Goal: Find specific page/section: Find specific page/section

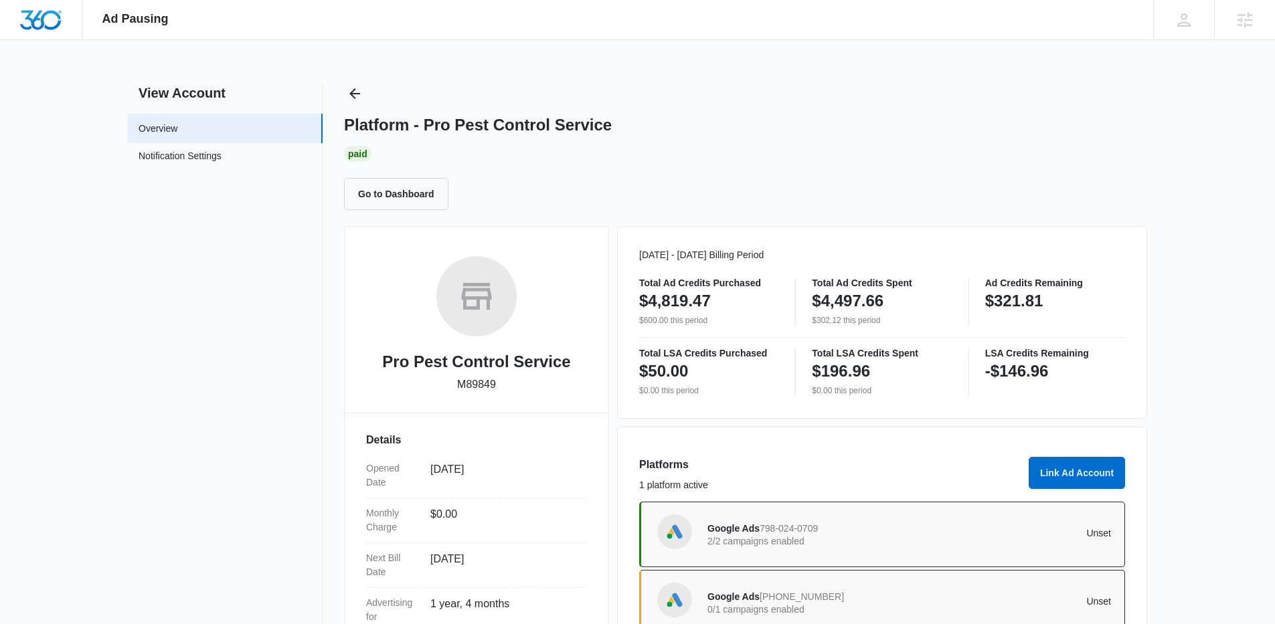
click at [352, 74] on div "Ad Pausing Apps Reputation Websites Forms CRM Email Social Shop Content Ads Int…" at bounding box center [637, 312] width 1275 height 624
click at [360, 97] on icon "Back" at bounding box center [355, 94] width 16 height 16
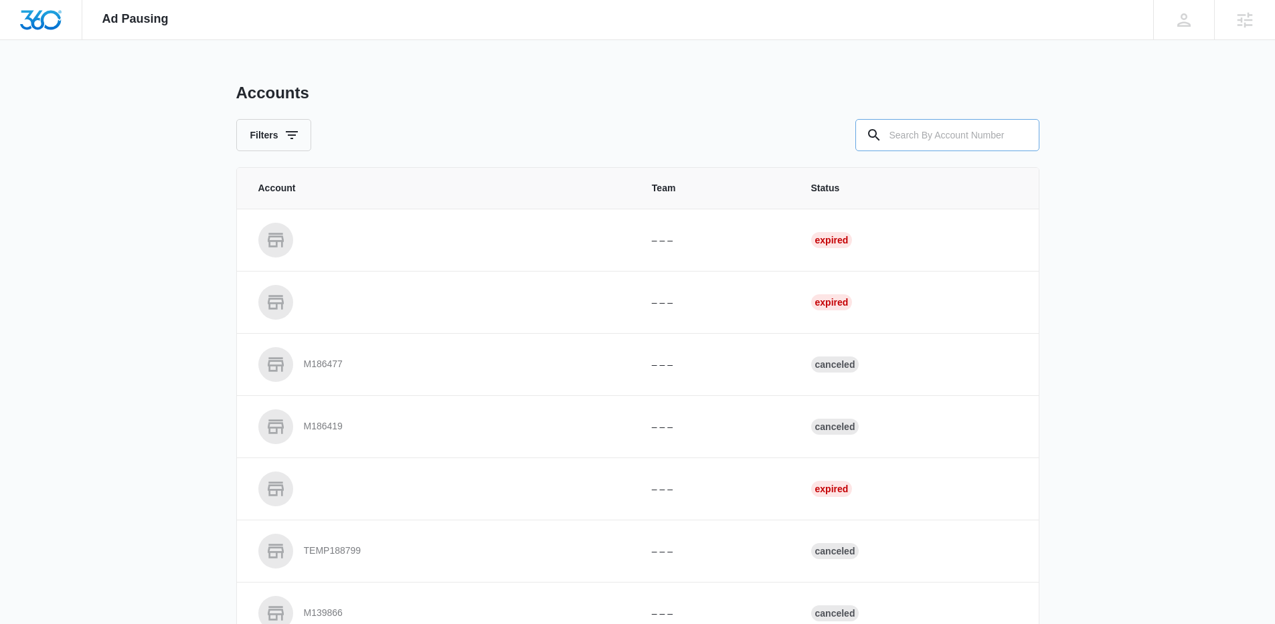
click at [889, 137] on div at bounding box center [947, 135] width 184 height 32
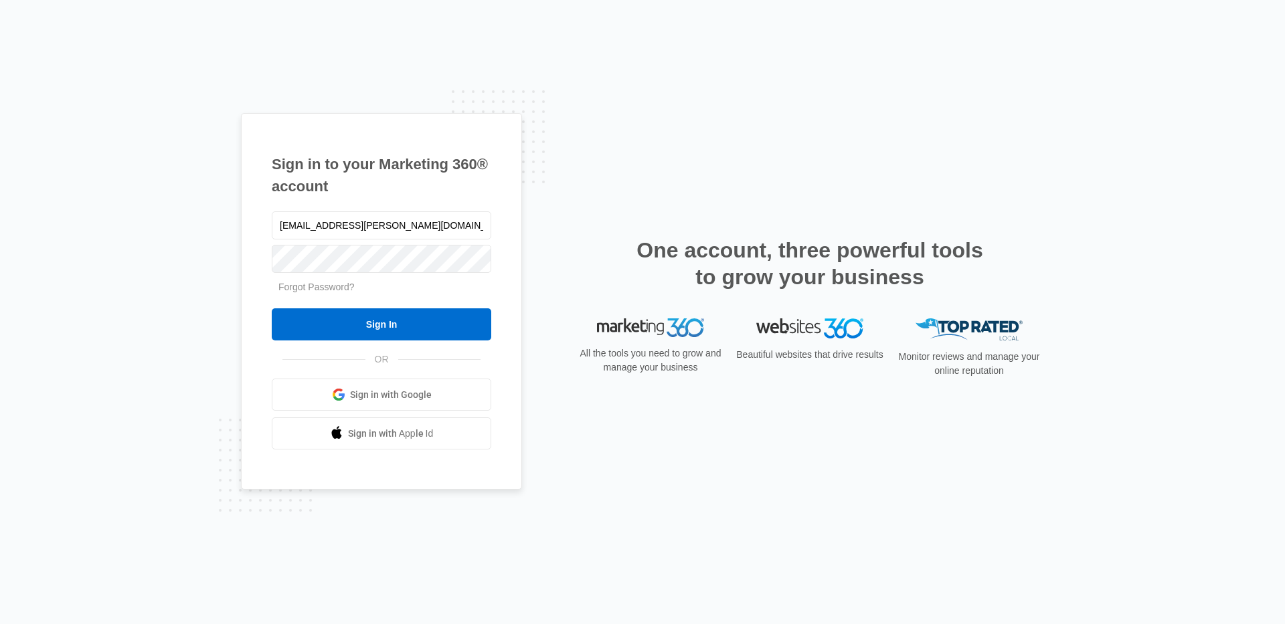
type input "[EMAIL_ADDRESS][PERSON_NAME][DOMAIN_NAME]"
click at [272, 309] on input "Sign In" at bounding box center [382, 325] width 220 height 32
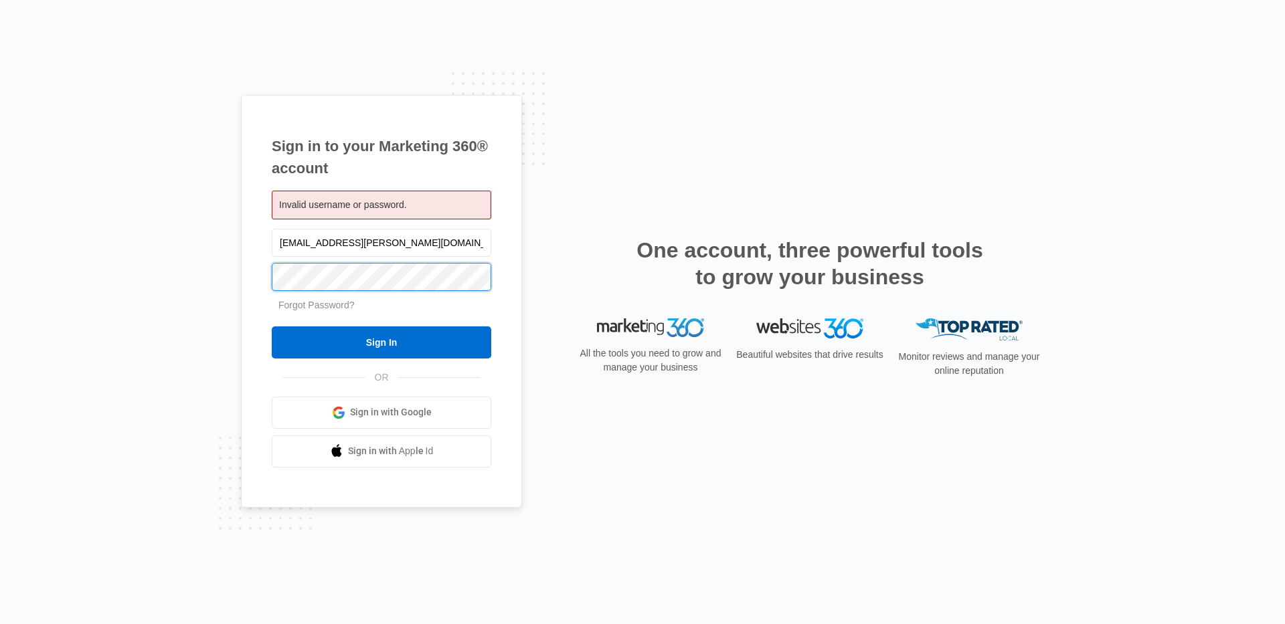
click at [272, 327] on input "Sign In" at bounding box center [382, 343] width 220 height 32
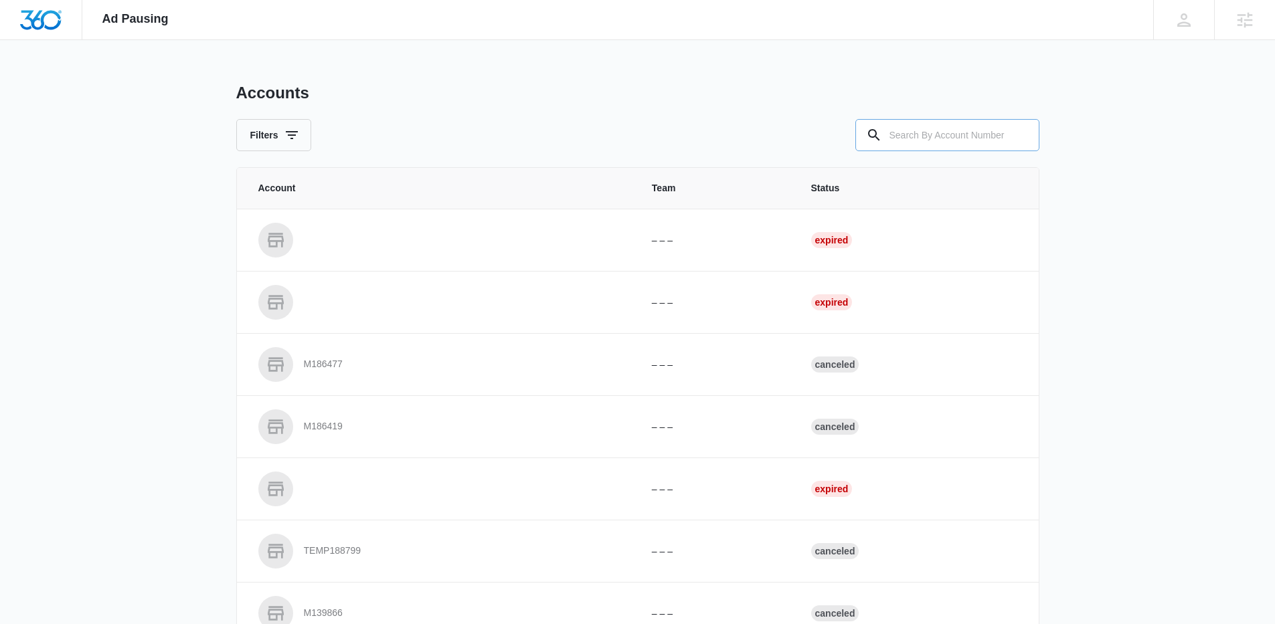
click at [968, 148] on input "text" at bounding box center [947, 135] width 184 height 32
paste input "M329944"
type input "M329944"
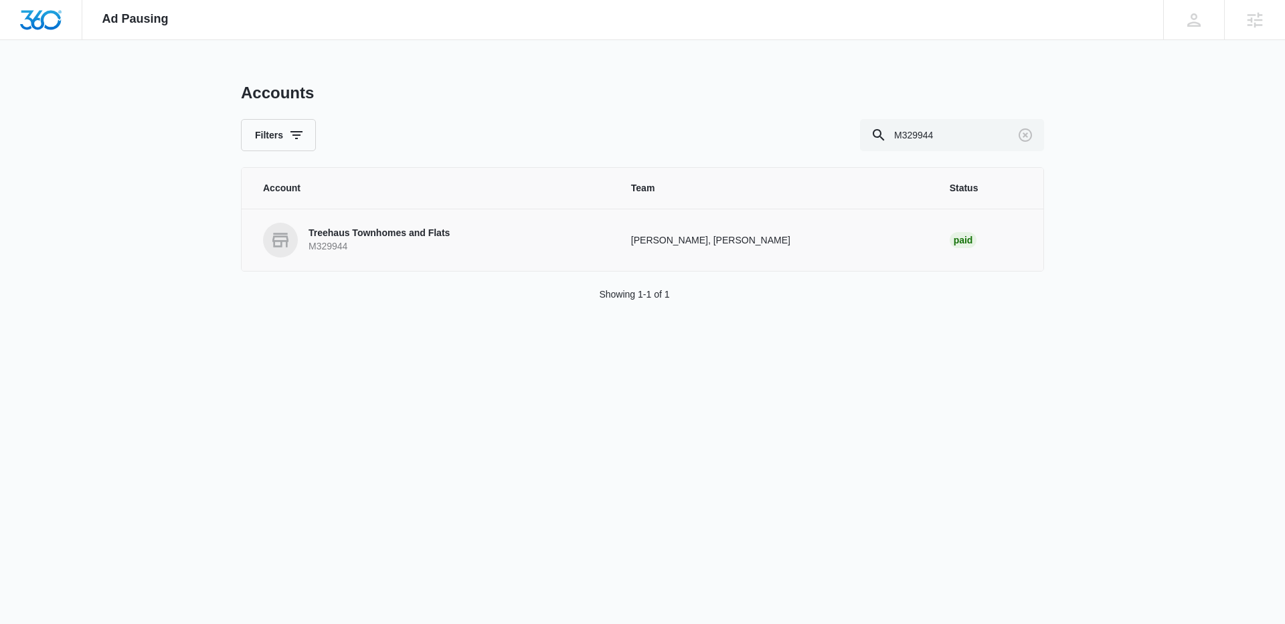
click at [390, 250] on p "M329944" at bounding box center [379, 246] width 141 height 13
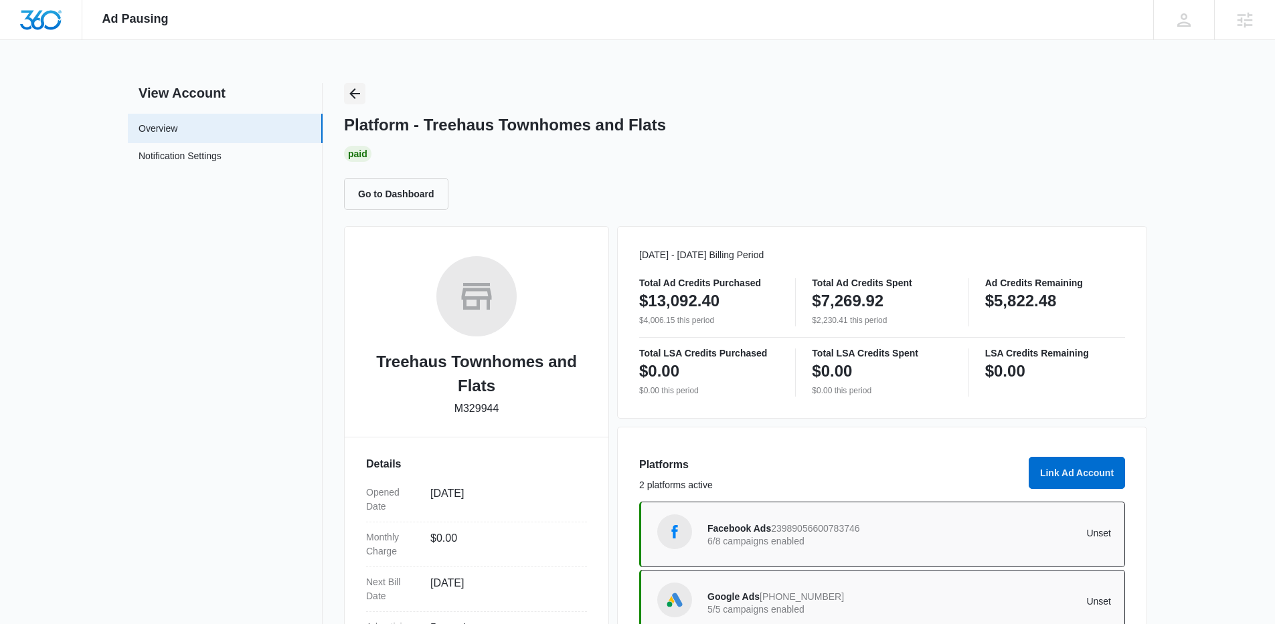
click at [359, 104] on button "Back" at bounding box center [354, 93] width 21 height 21
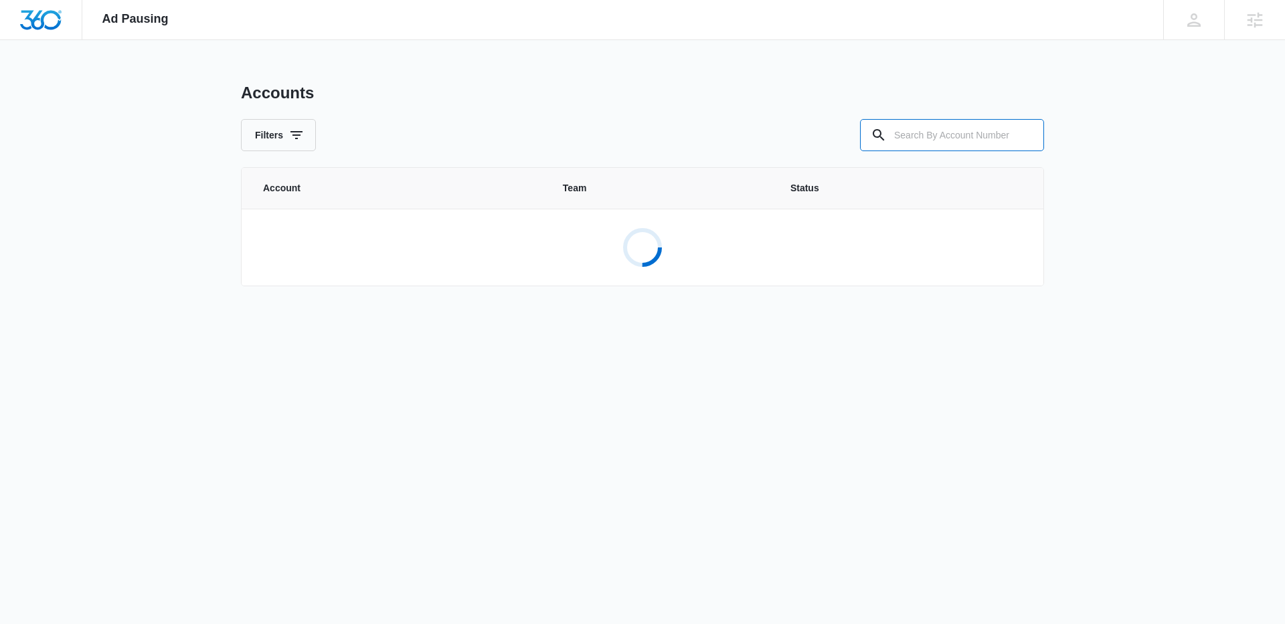
drag, startPoint x: 950, startPoint y: 137, endPoint x: 816, endPoint y: 135, distance: 133.9
click at [893, 135] on input "text" at bounding box center [952, 135] width 184 height 32
paste input "M337475"
type input "M337475"
